Goal: Book appointment/travel/reservation

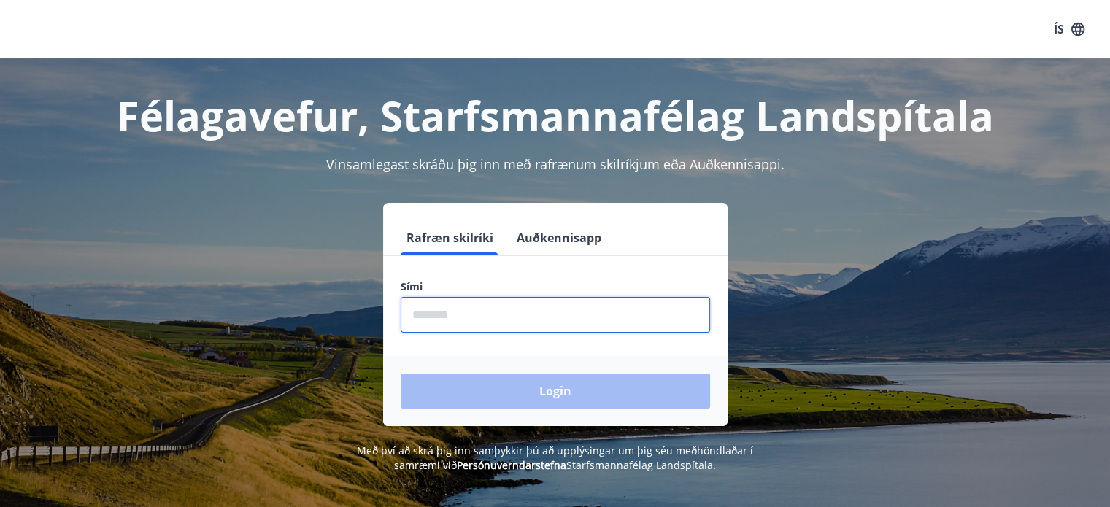
click at [446, 317] on input "phone" at bounding box center [554, 315] width 309 height 36
type input "********"
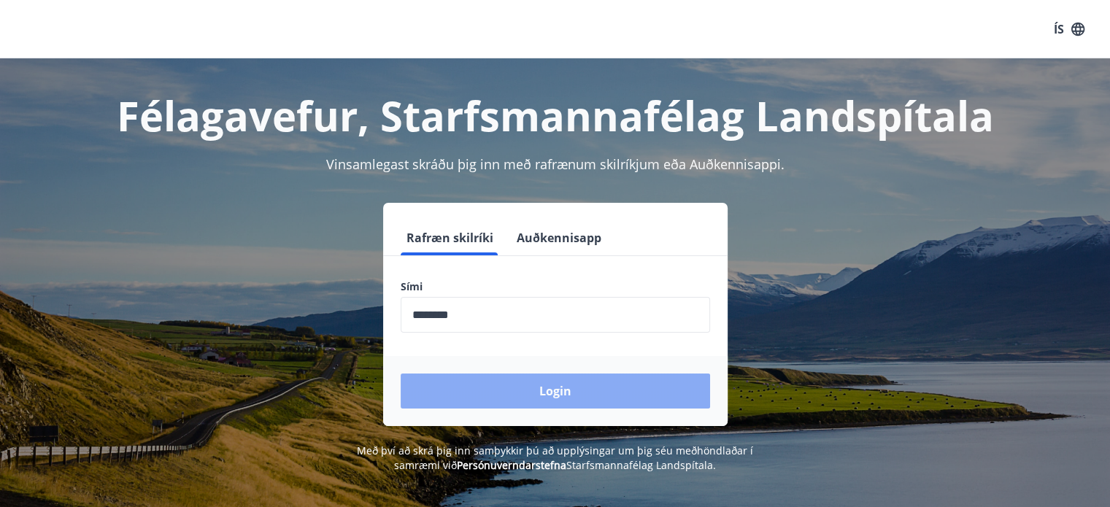
click at [530, 379] on button "Login" at bounding box center [554, 390] width 309 height 35
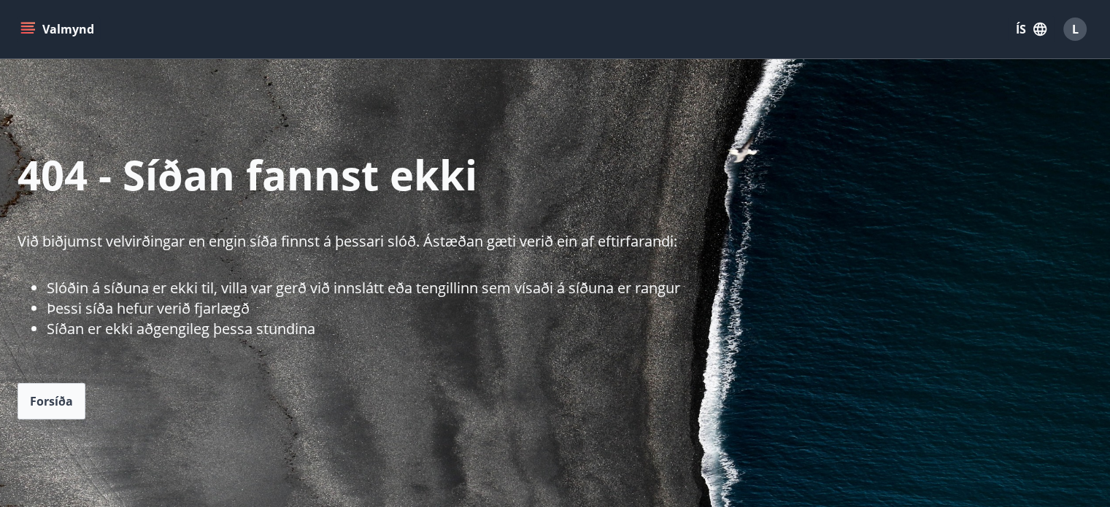
click at [49, 31] on button "Valmynd" at bounding box center [59, 29] width 82 height 26
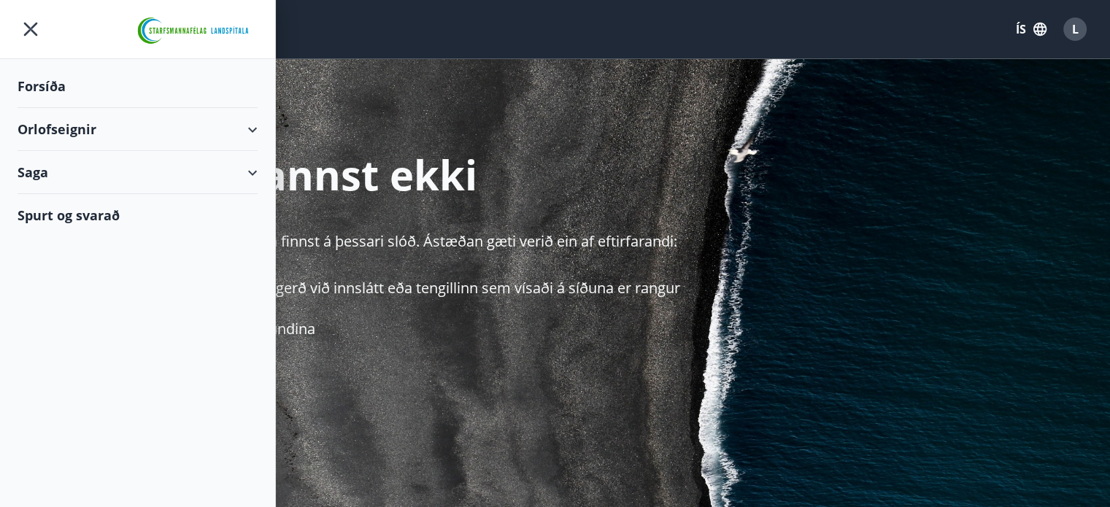
click at [63, 122] on div "Orlofseignir" at bounding box center [138, 129] width 240 height 43
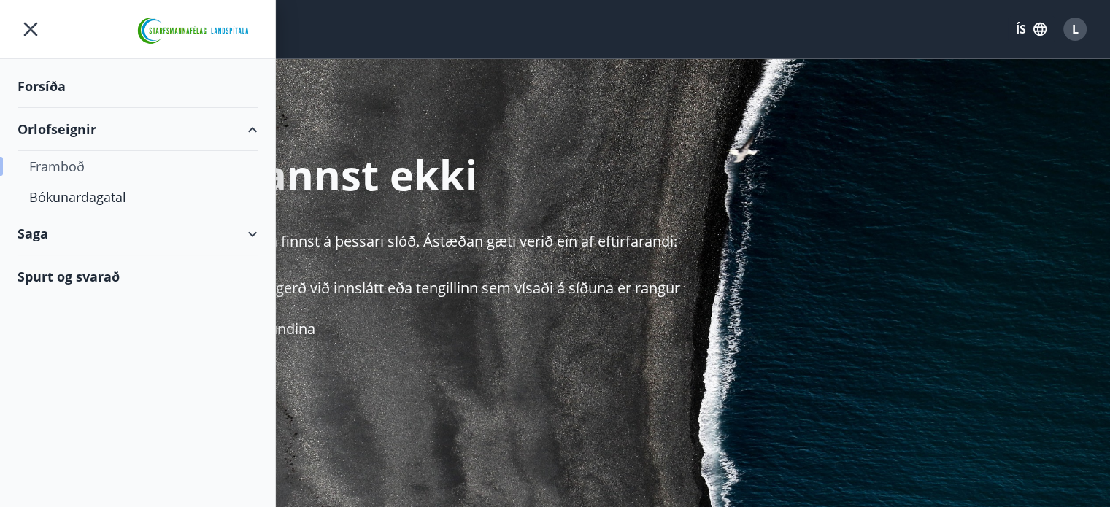
click at [67, 174] on div "Framboð" at bounding box center [137, 166] width 217 height 31
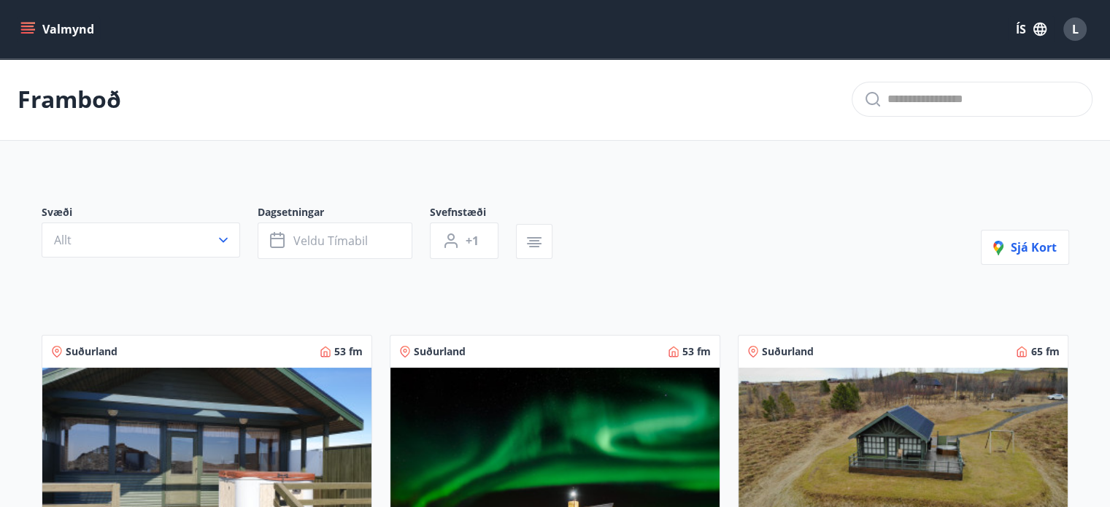
click at [26, 25] on icon "menu" at bounding box center [27, 29] width 15 height 15
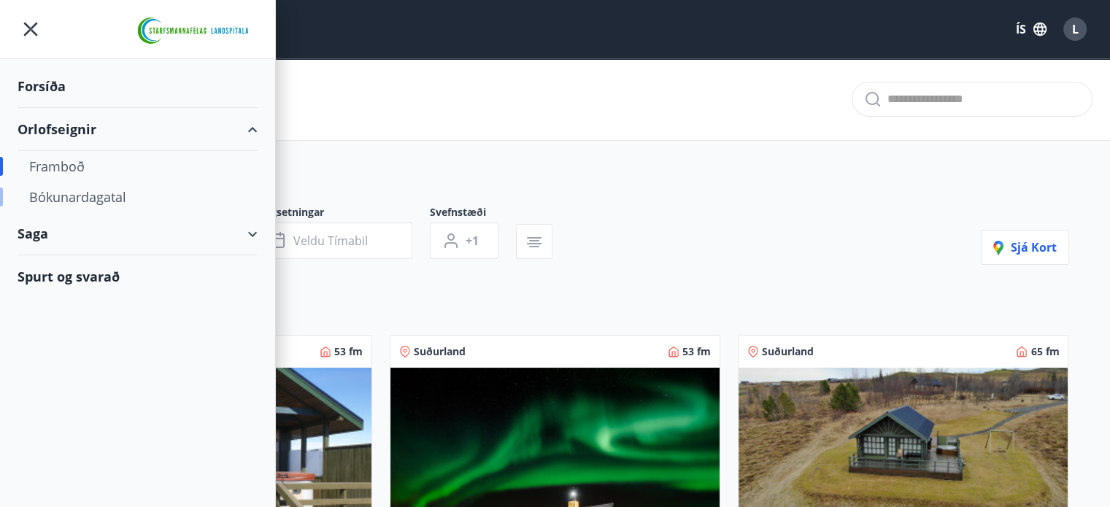
click at [103, 197] on div "Bókunardagatal" at bounding box center [137, 197] width 217 height 31
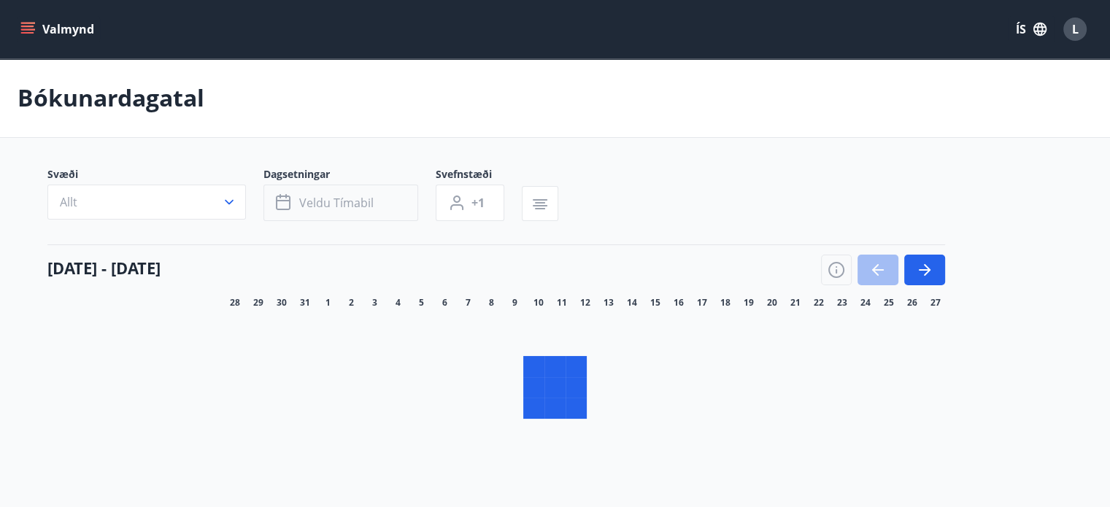
click at [358, 201] on span "Veldu tímabil" at bounding box center [336, 203] width 74 height 16
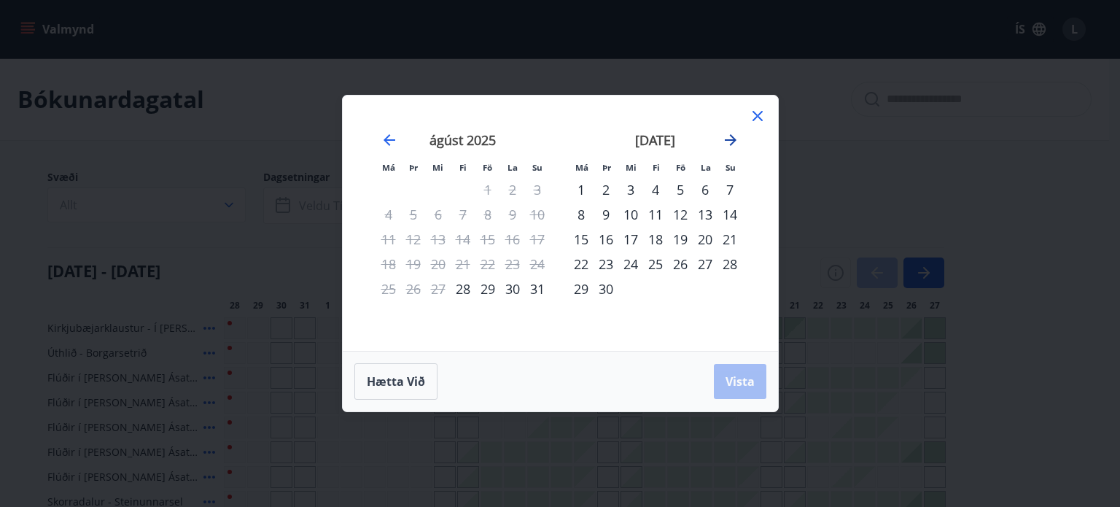
click at [732, 138] on icon "Move forward to switch to the next month." at bounding box center [731, 140] width 18 height 18
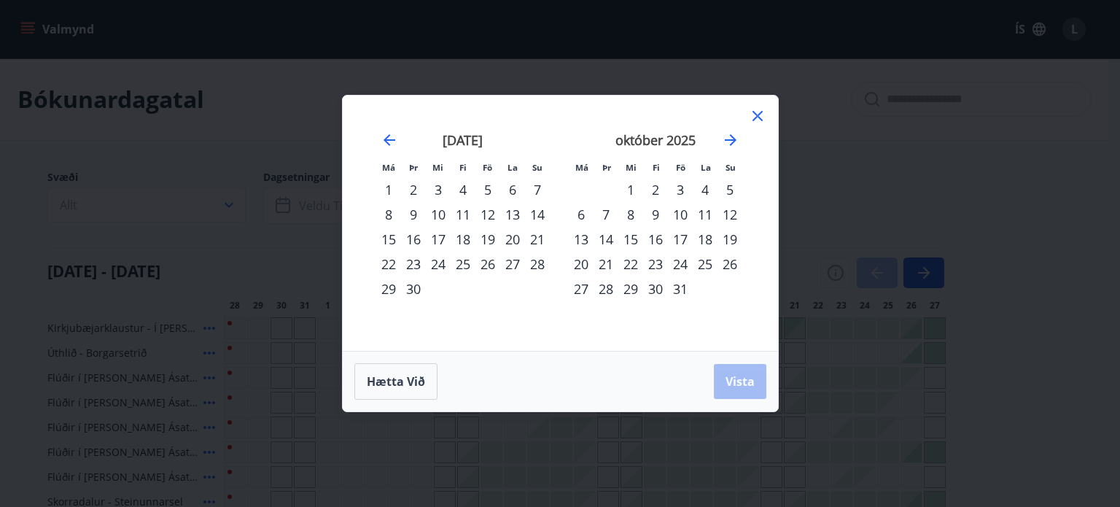
click at [685, 219] on div "10" at bounding box center [680, 214] width 25 height 25
click at [725, 215] on div "12" at bounding box center [730, 214] width 25 height 25
click at [740, 392] on button "Vista" at bounding box center [740, 381] width 53 height 35
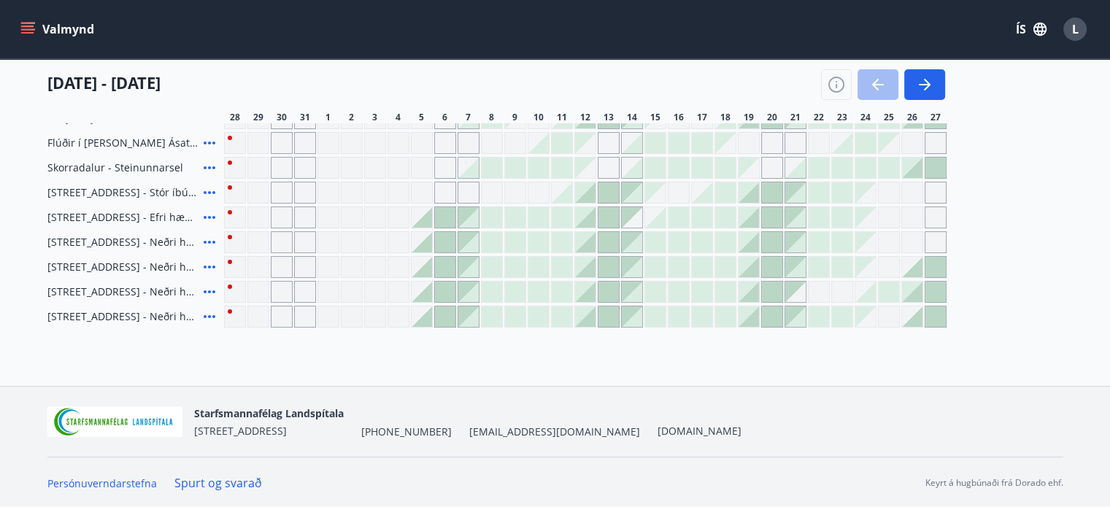
scroll to position [61, 0]
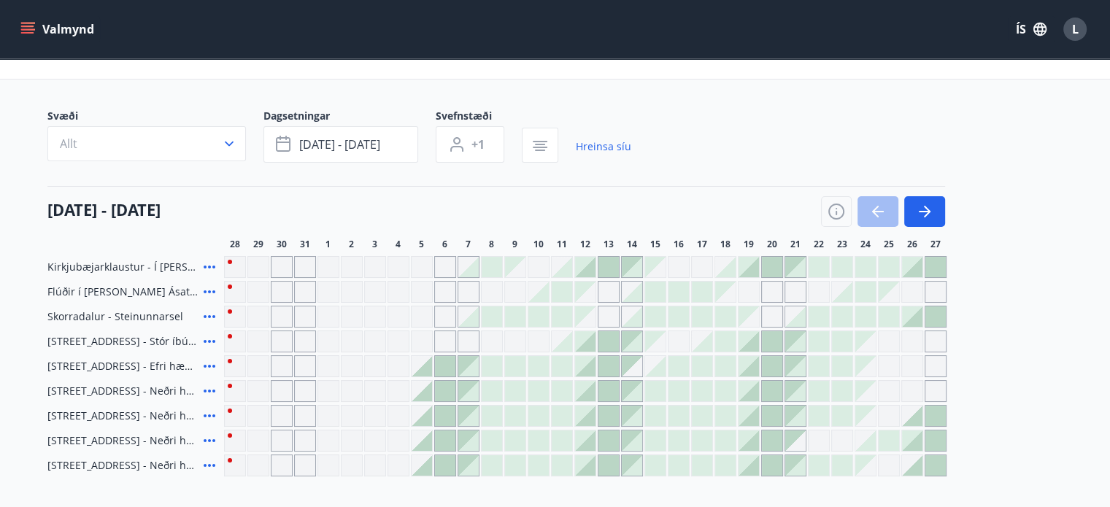
click at [592, 344] on div at bounding box center [585, 341] width 20 height 20
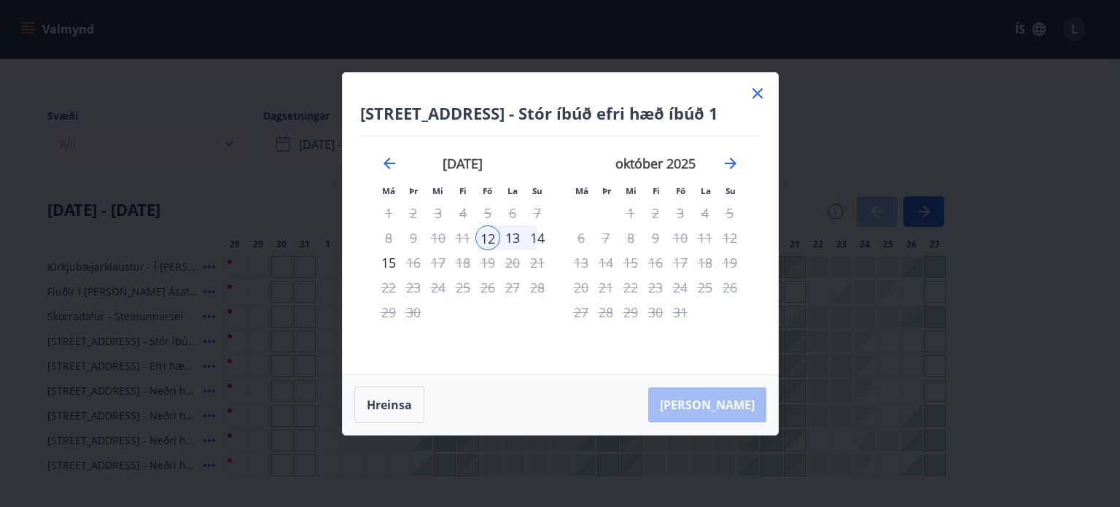
click at [751, 90] on icon at bounding box center [758, 94] width 18 height 18
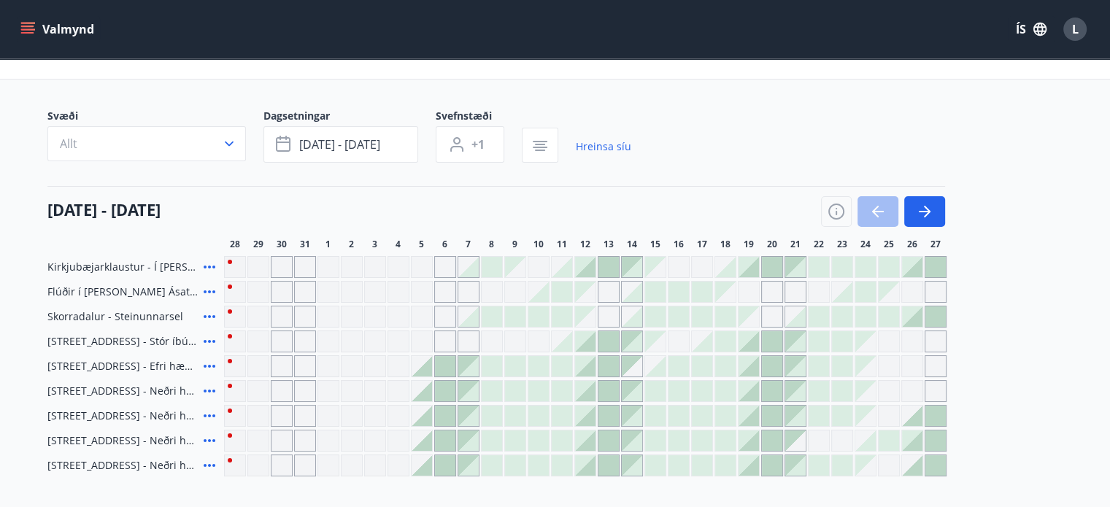
click at [762, 88] on main "Bókunardagatal Svæði Allt Dagsetningar okt 10 - okt 12 Svefnstæði +1 Hreinsa sí…" at bounding box center [555, 236] width 1110 height 479
click at [926, 217] on icon "button" at bounding box center [924, 212] width 18 height 18
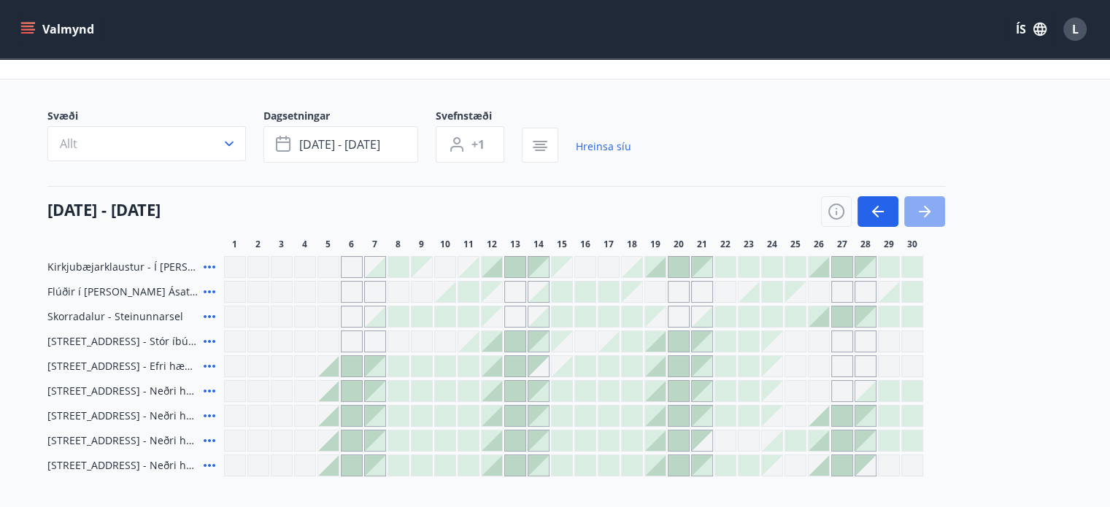
click at [926, 217] on icon "button" at bounding box center [924, 212] width 18 height 18
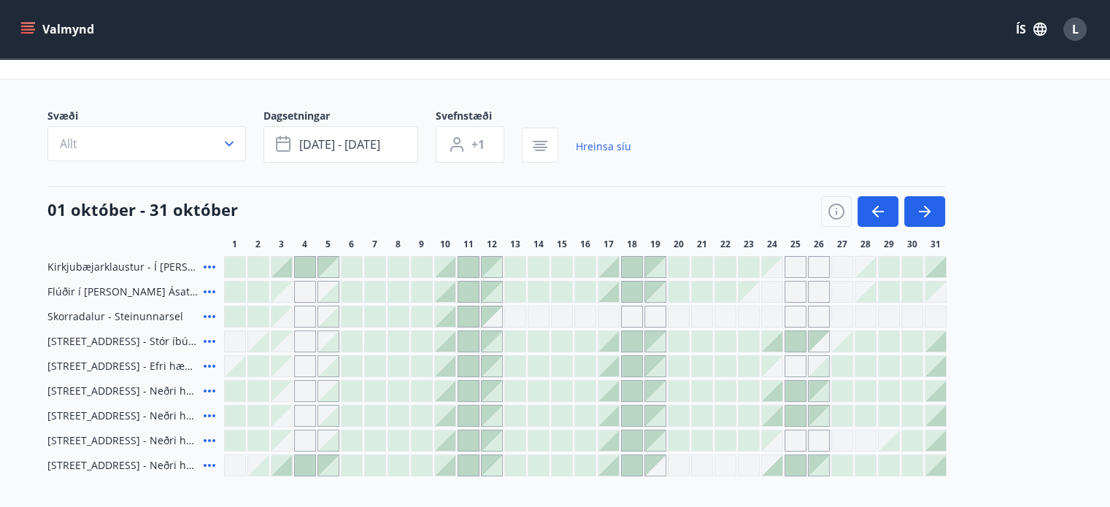
click at [449, 292] on div at bounding box center [445, 292] width 20 height 20
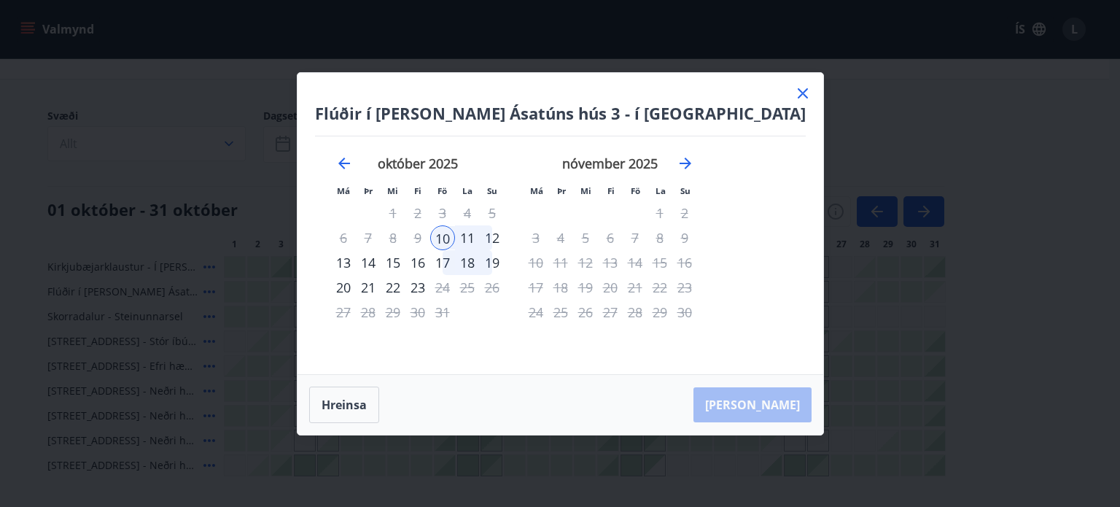
click at [505, 236] on div "12" at bounding box center [492, 237] width 25 height 25
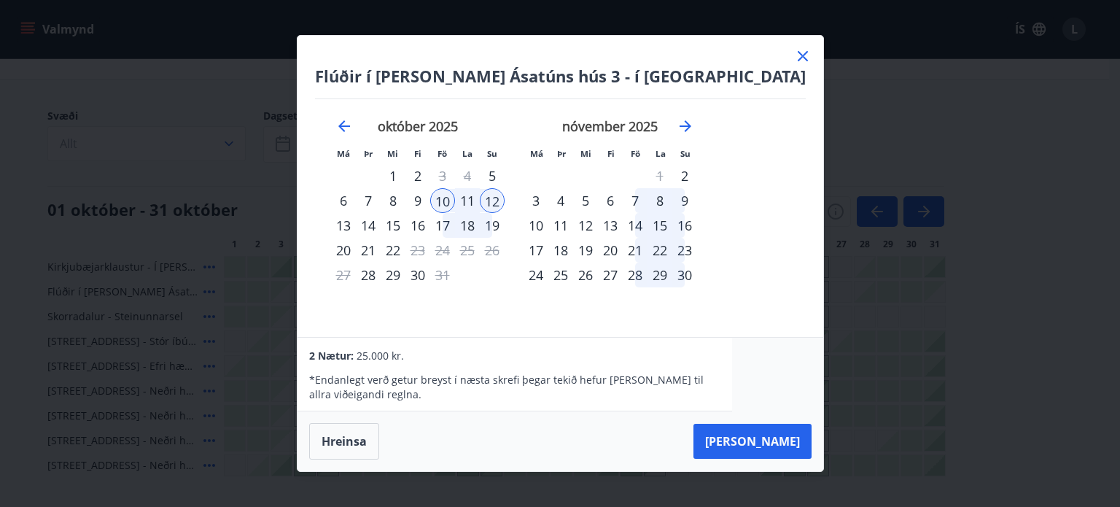
click at [794, 56] on icon at bounding box center [803, 56] width 18 height 18
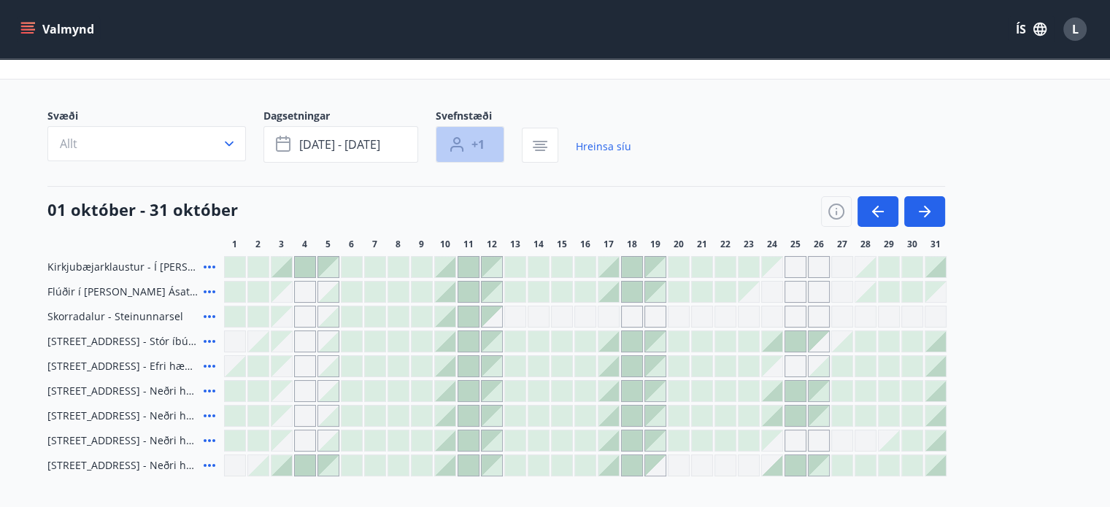
click at [481, 150] on span "+1" at bounding box center [477, 144] width 13 height 16
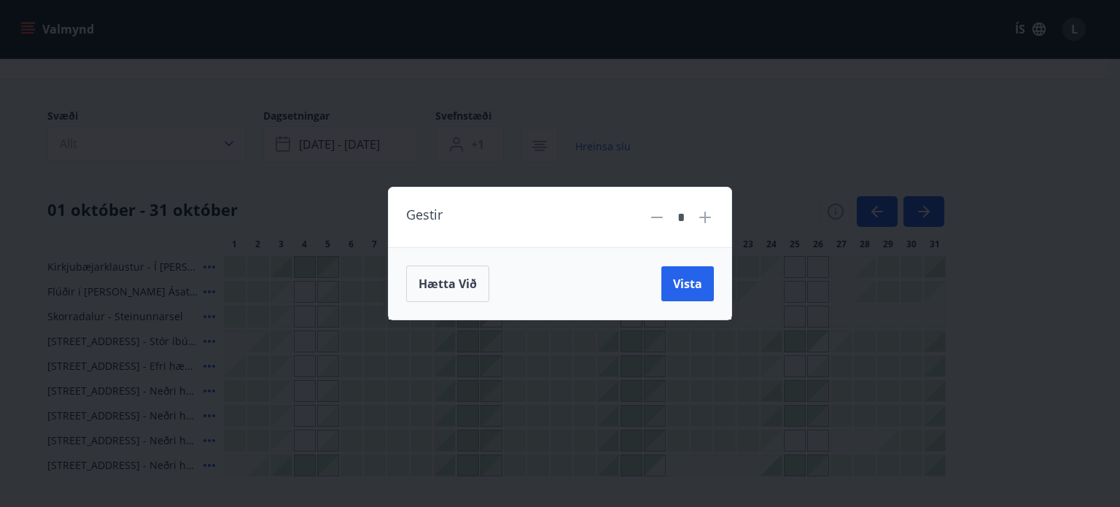
click at [702, 222] on icon at bounding box center [706, 218] width 18 height 18
type input "*"
click at [686, 275] on button "Vista" at bounding box center [688, 283] width 53 height 35
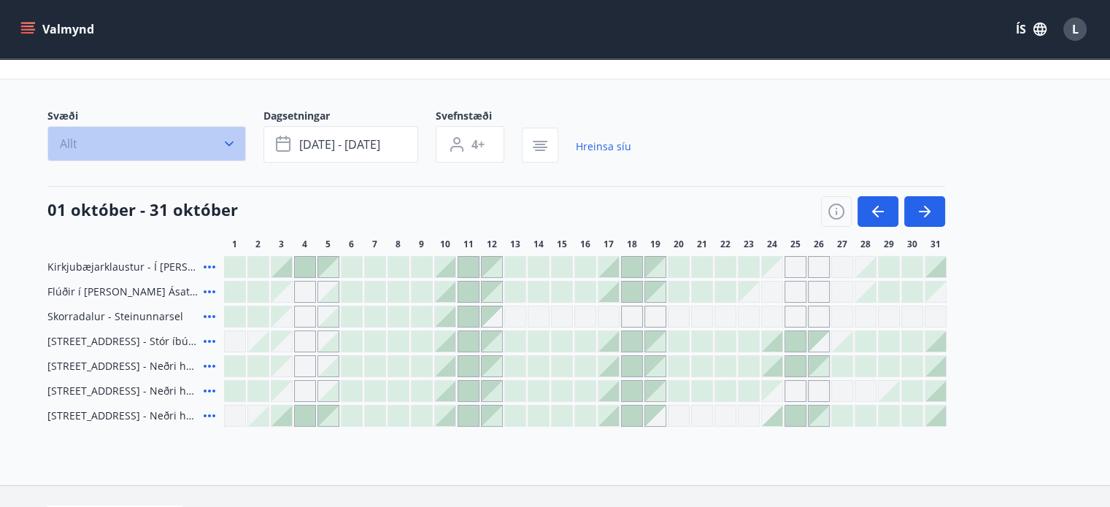
click at [226, 144] on icon "button" at bounding box center [229, 143] width 15 height 15
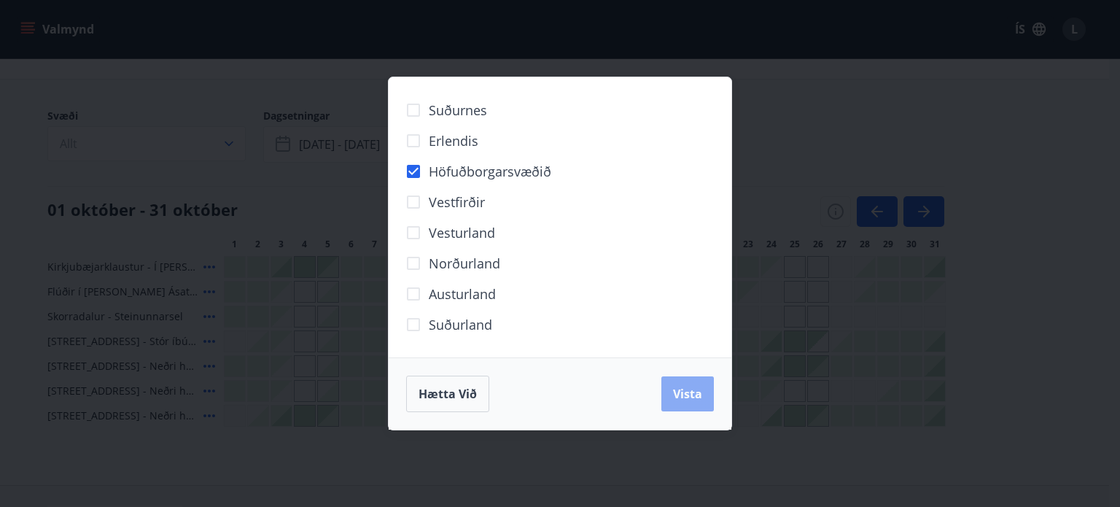
click at [700, 400] on span "Vista" at bounding box center [687, 394] width 29 height 16
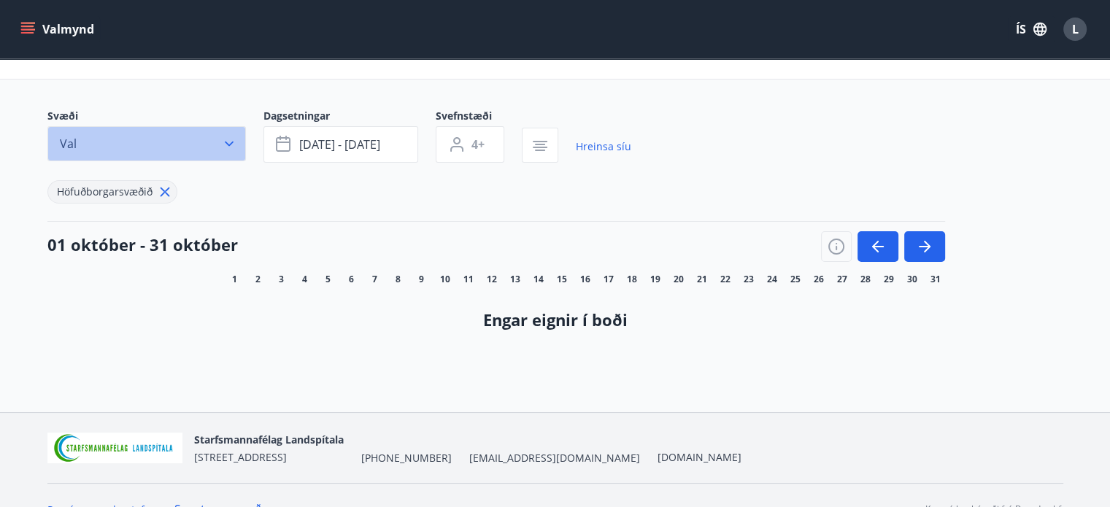
click at [231, 139] on icon "button" at bounding box center [229, 143] width 15 height 15
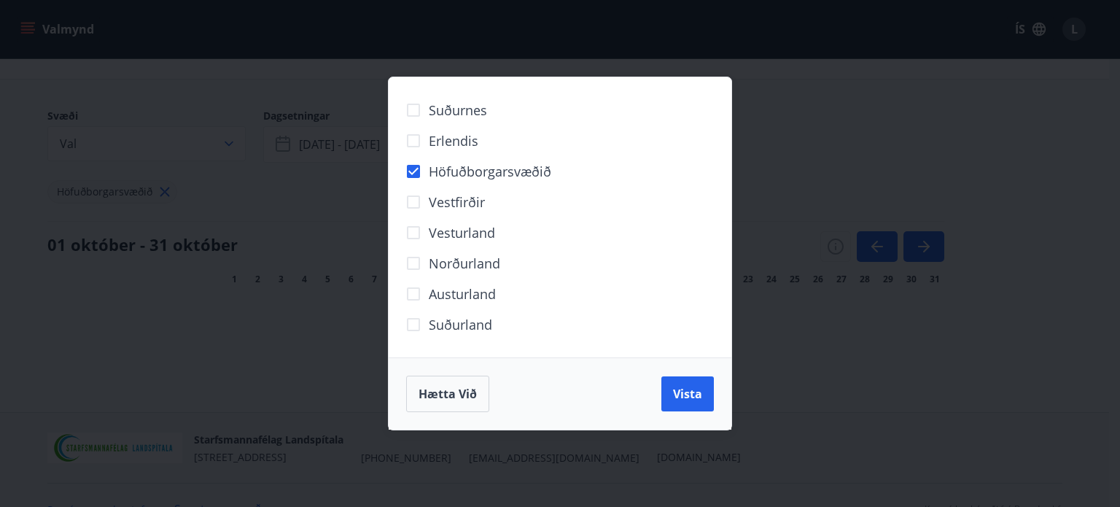
click at [214, 182] on div "Suðurnes Erlendis Höfuðborgarsvæðið Vestfirðir Vesturland Norðurland Austurland…" at bounding box center [560, 253] width 1120 height 507
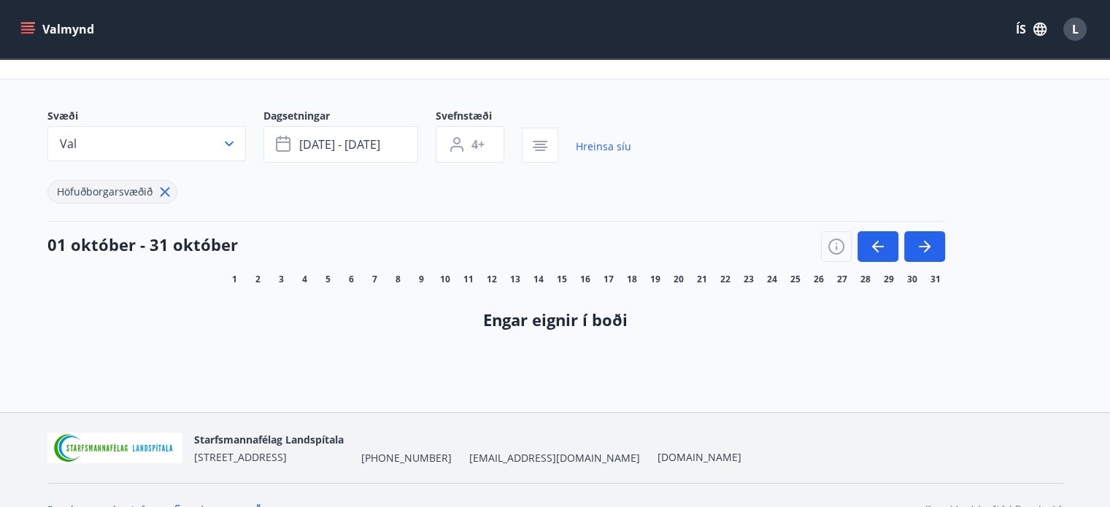
click at [161, 184] on icon at bounding box center [165, 192] width 16 height 16
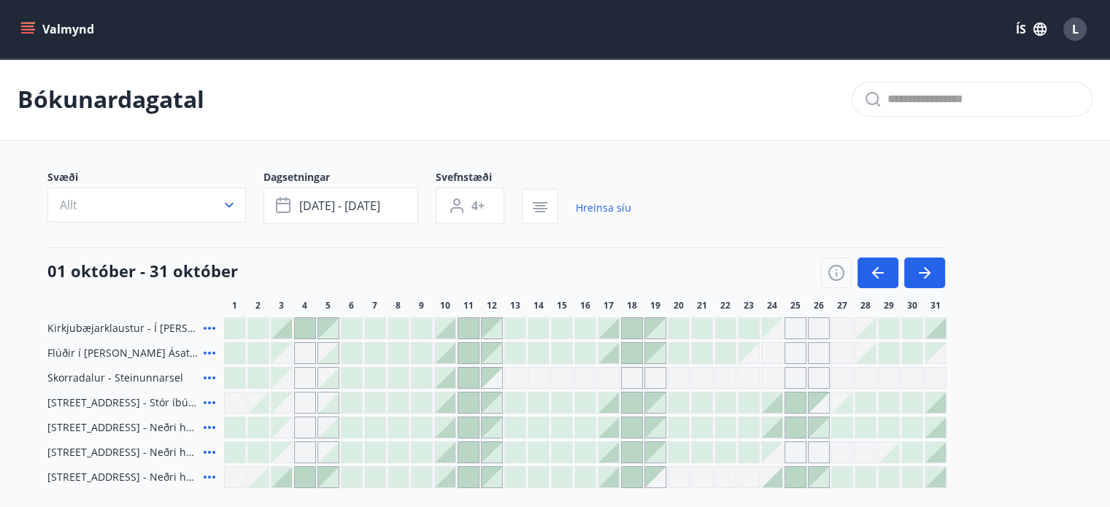
click at [25, 23] on icon "menu" at bounding box center [29, 23] width 16 height 1
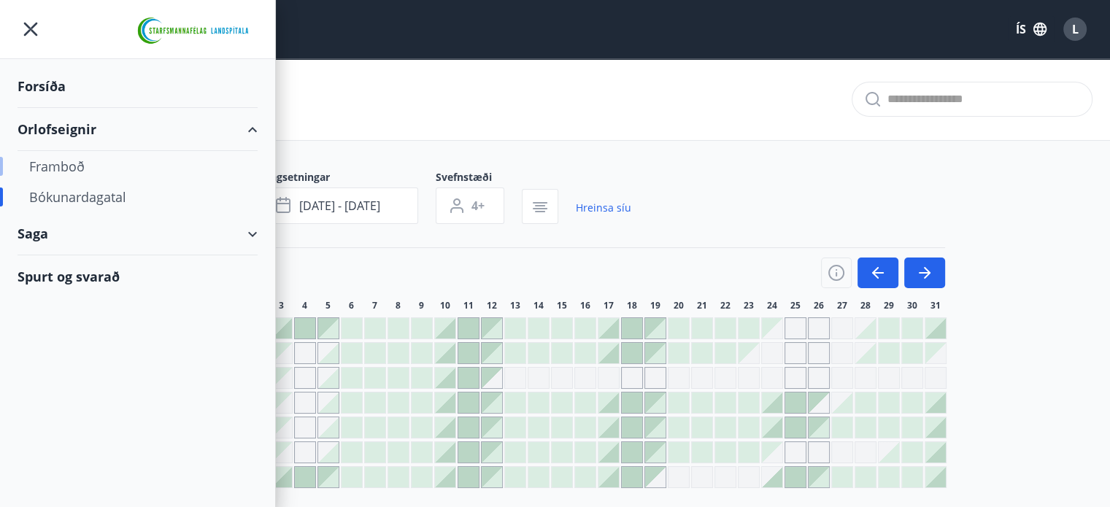
click at [69, 166] on div "Framboð" at bounding box center [137, 166] width 217 height 31
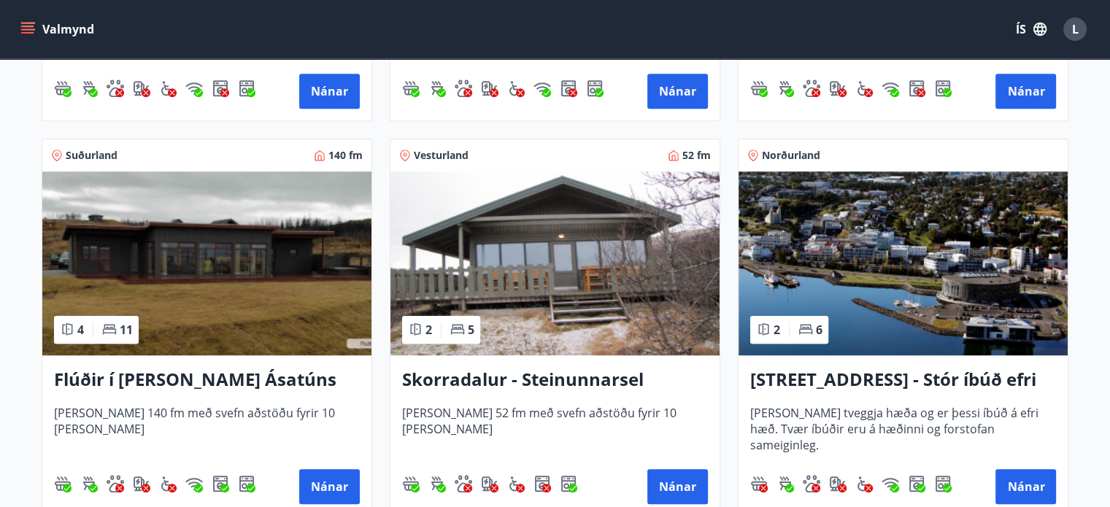
scroll to position [980, 0]
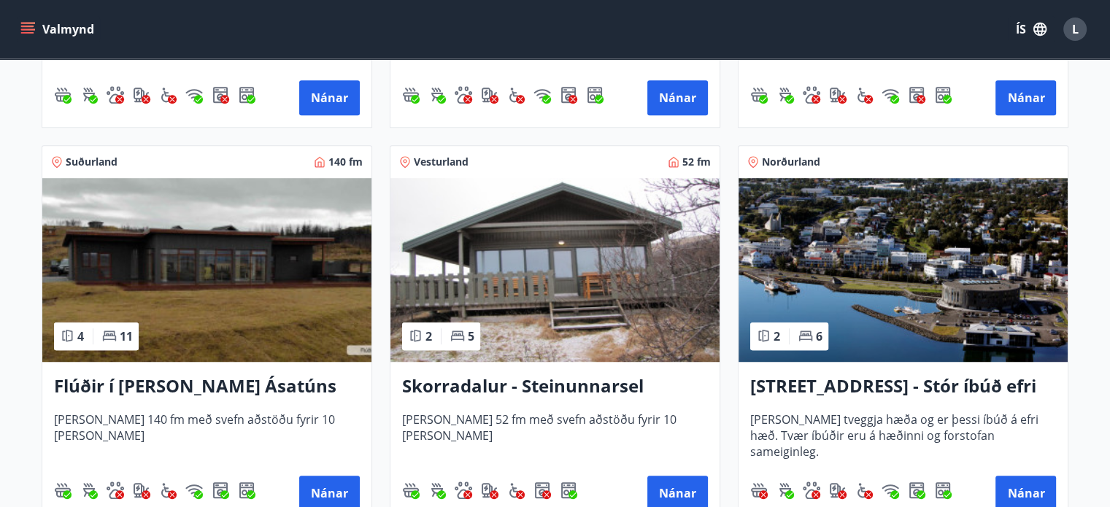
click at [573, 263] on img at bounding box center [554, 270] width 329 height 184
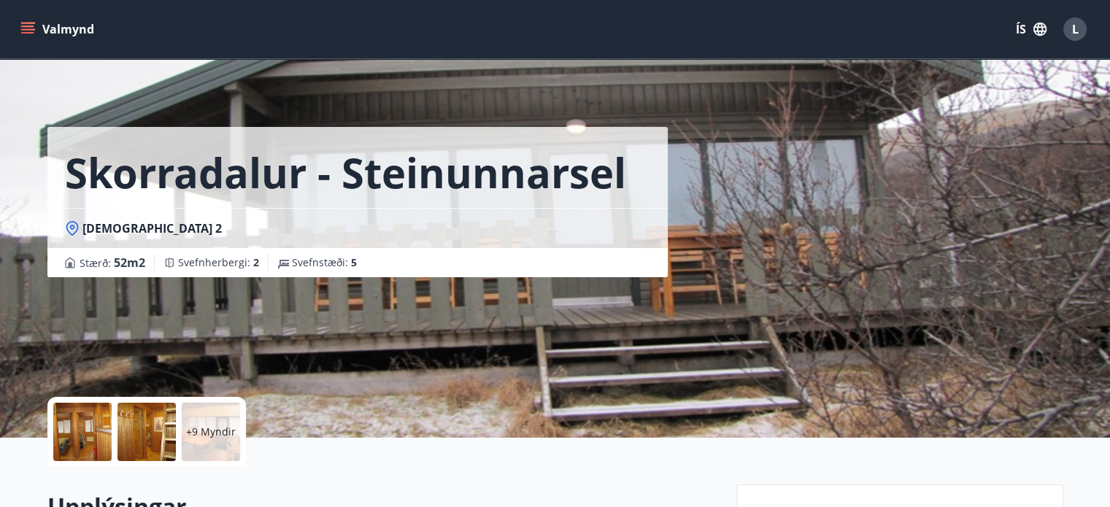
click at [70, 225] on icon at bounding box center [72, 228] width 15 height 15
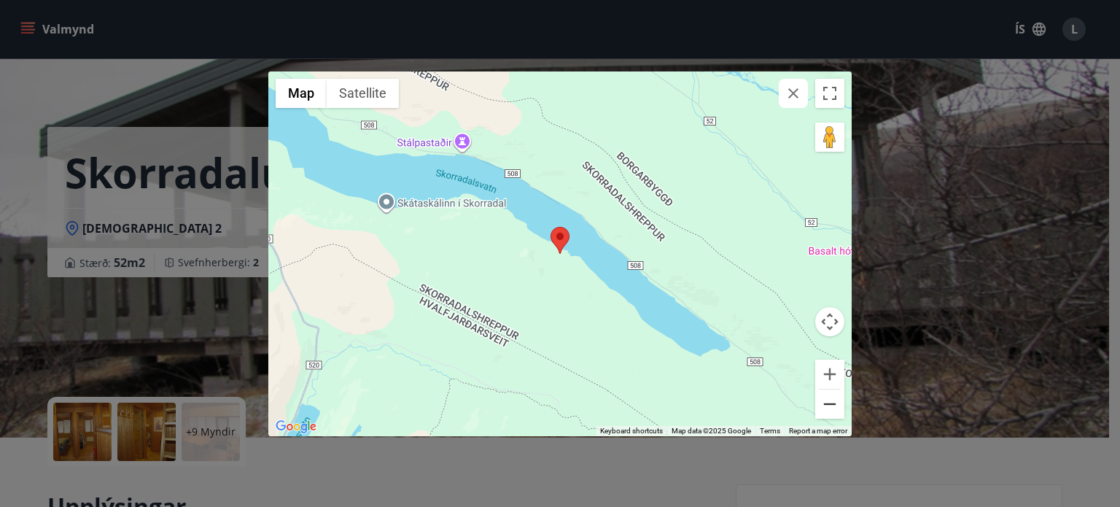
click at [835, 399] on button "Zoom out" at bounding box center [830, 404] width 29 height 29
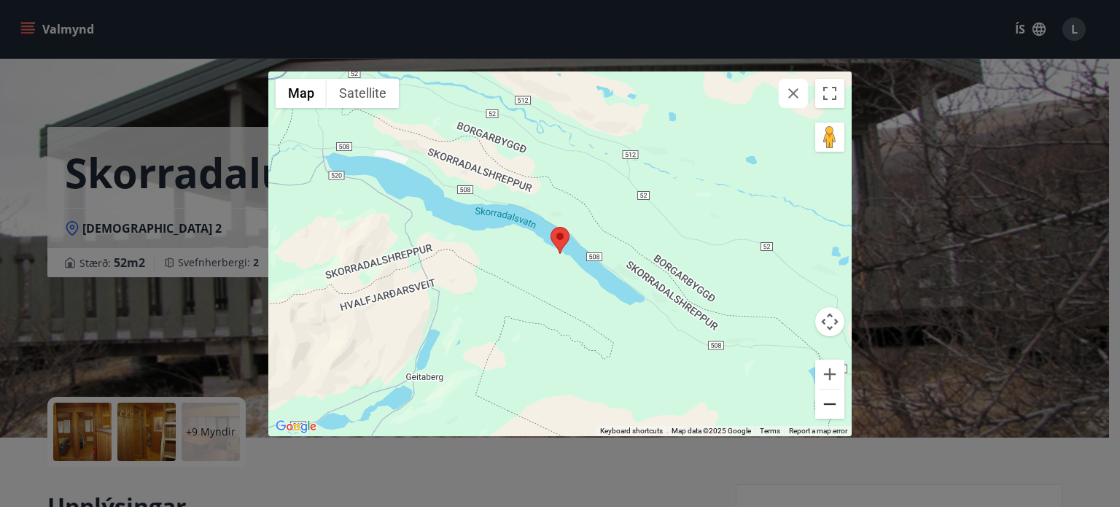
click at [835, 399] on button "Zoom out" at bounding box center [830, 404] width 29 height 29
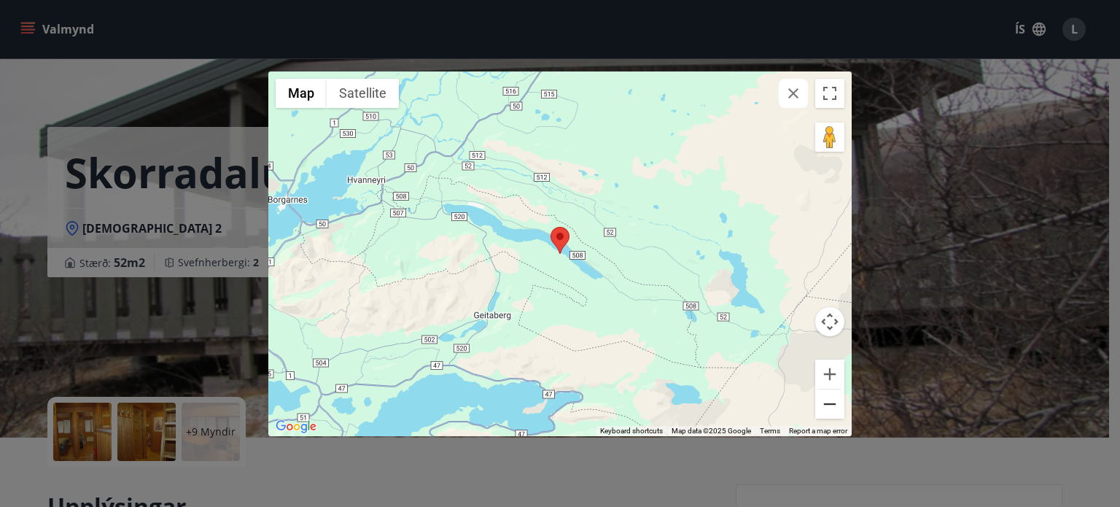
click at [835, 399] on button "Zoom out" at bounding box center [830, 404] width 29 height 29
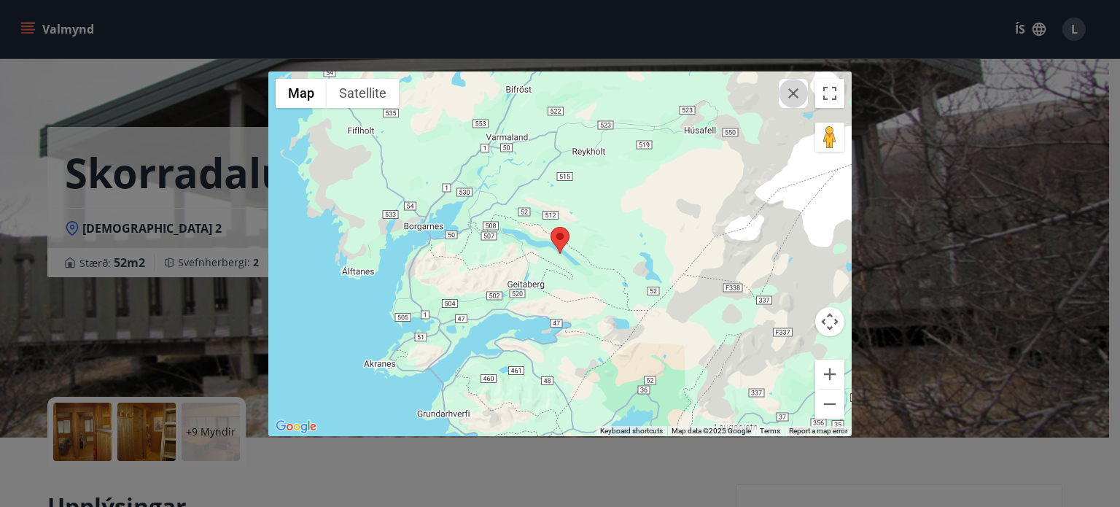
click at [789, 106] on button "button" at bounding box center [793, 93] width 29 height 29
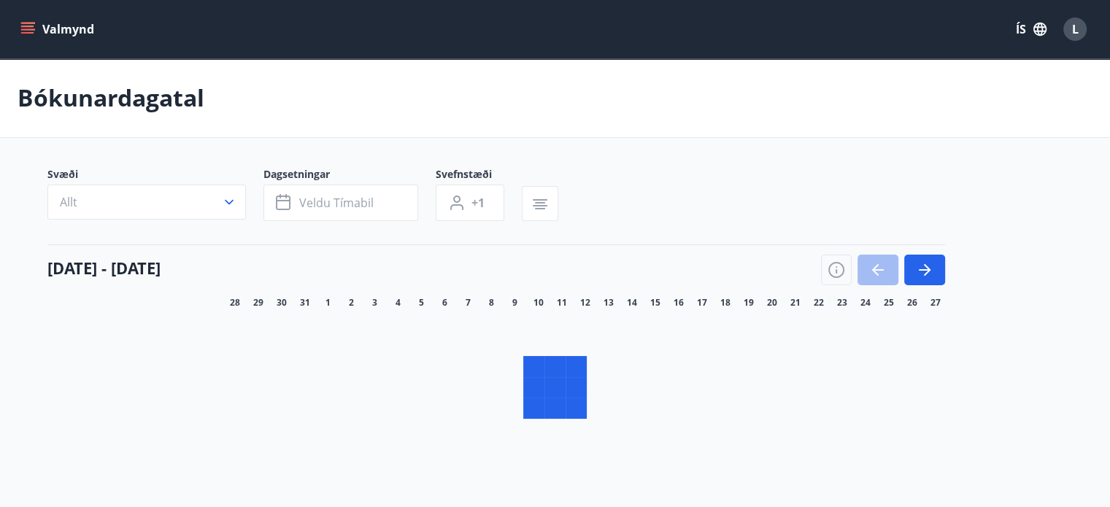
click at [927, 266] on icon "button" at bounding box center [924, 270] width 18 height 18
click at [921, 277] on icon "button" at bounding box center [924, 270] width 18 height 18
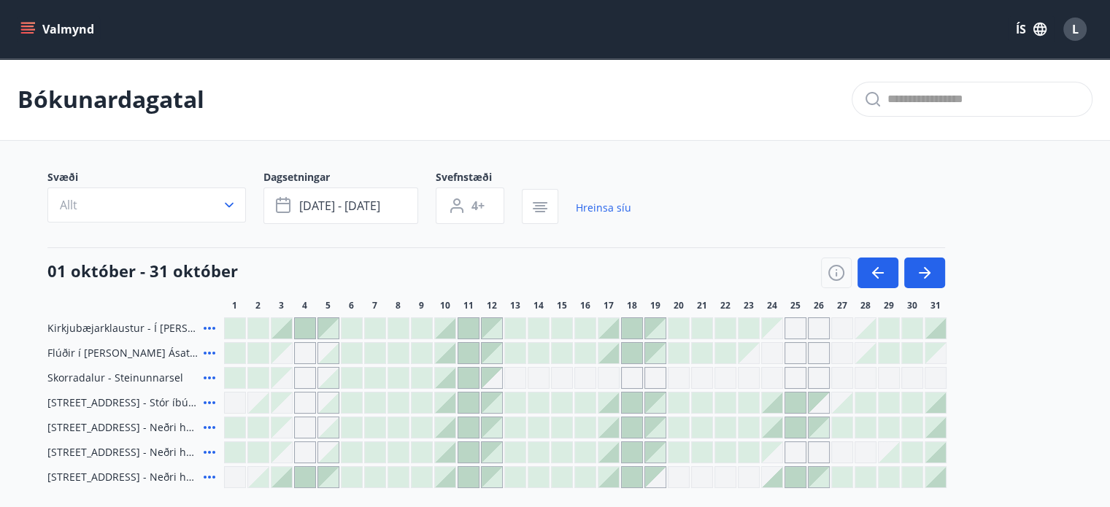
type input "*"
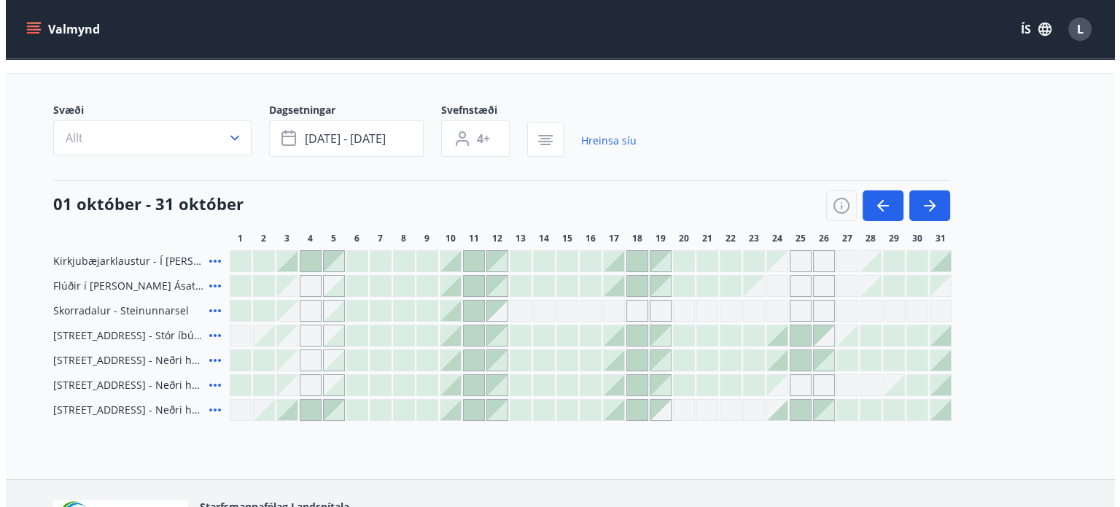
scroll to position [65, 0]
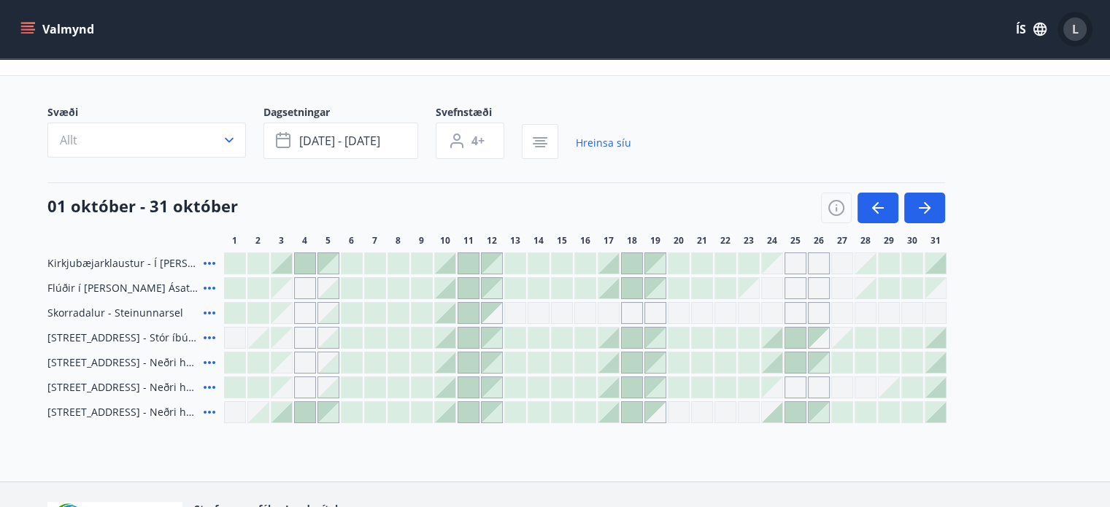
click at [1065, 25] on div "L" at bounding box center [1074, 29] width 23 height 23
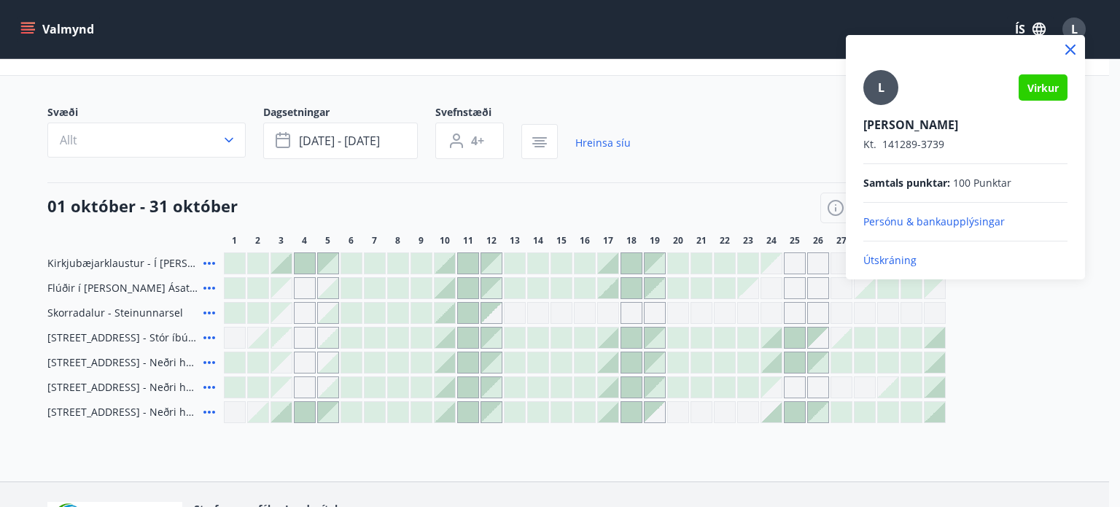
click at [885, 255] on p "Útskráning" at bounding box center [966, 260] width 204 height 15
